Goal: Find specific page/section: Find specific page/section

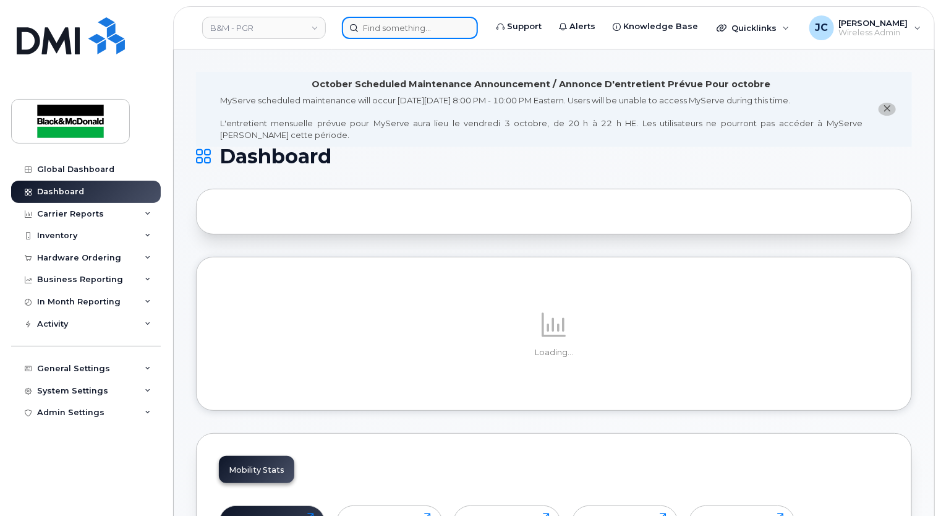
click at [382, 27] on input at bounding box center [410, 28] width 136 height 22
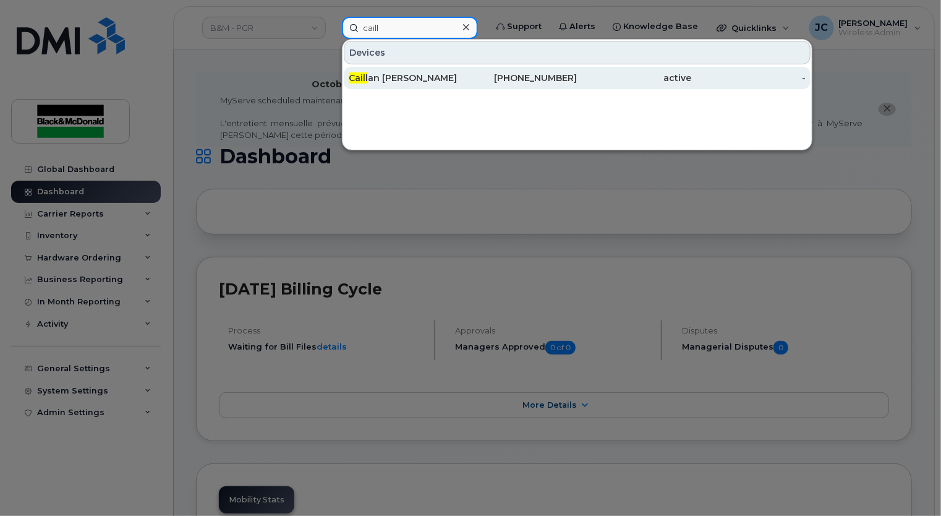
type input "caill"
click at [411, 80] on div "Caill an [PERSON_NAME]" at bounding box center [406, 78] width 114 height 12
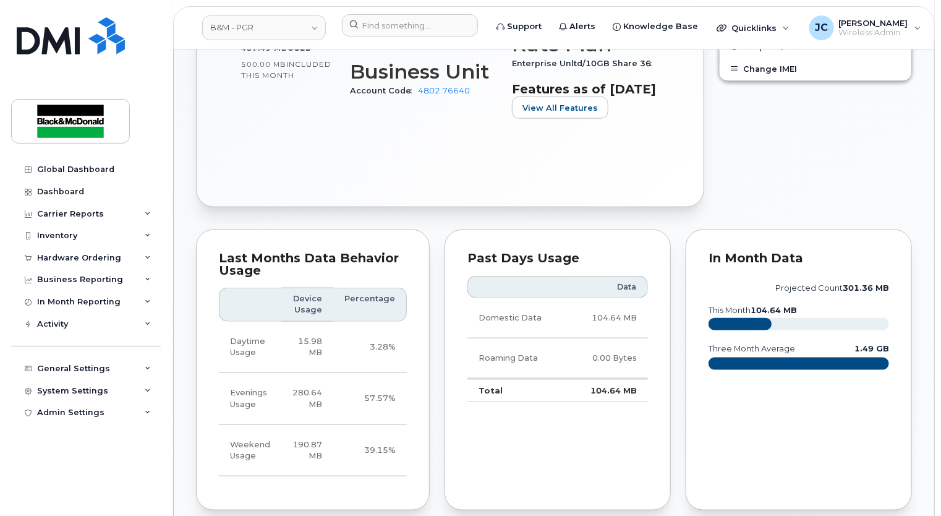
scroll to position [804, 0]
